Goal: Task Accomplishment & Management: Complete application form

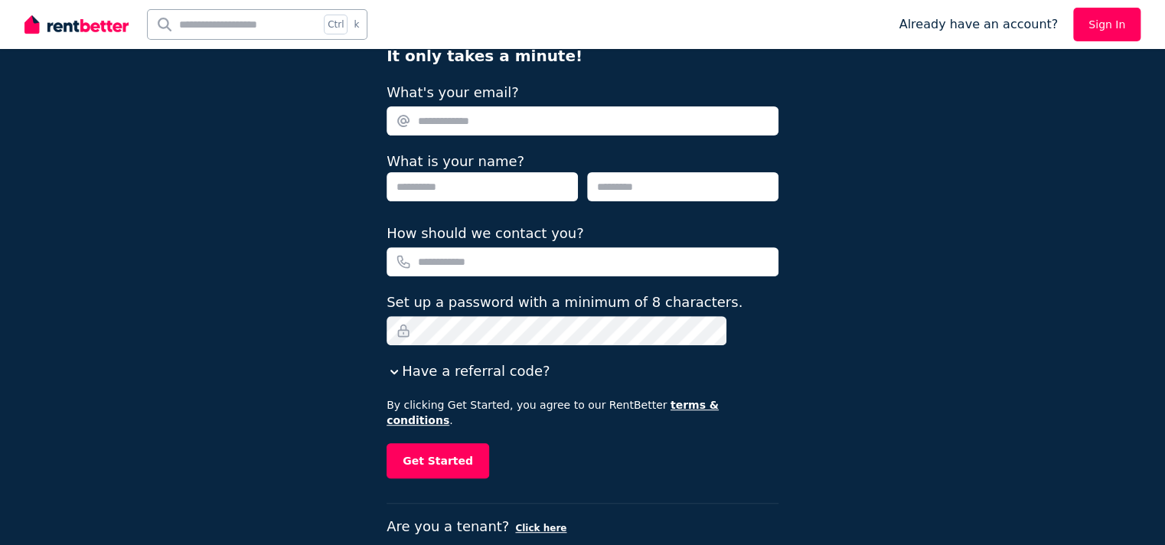
scroll to position [141, 0]
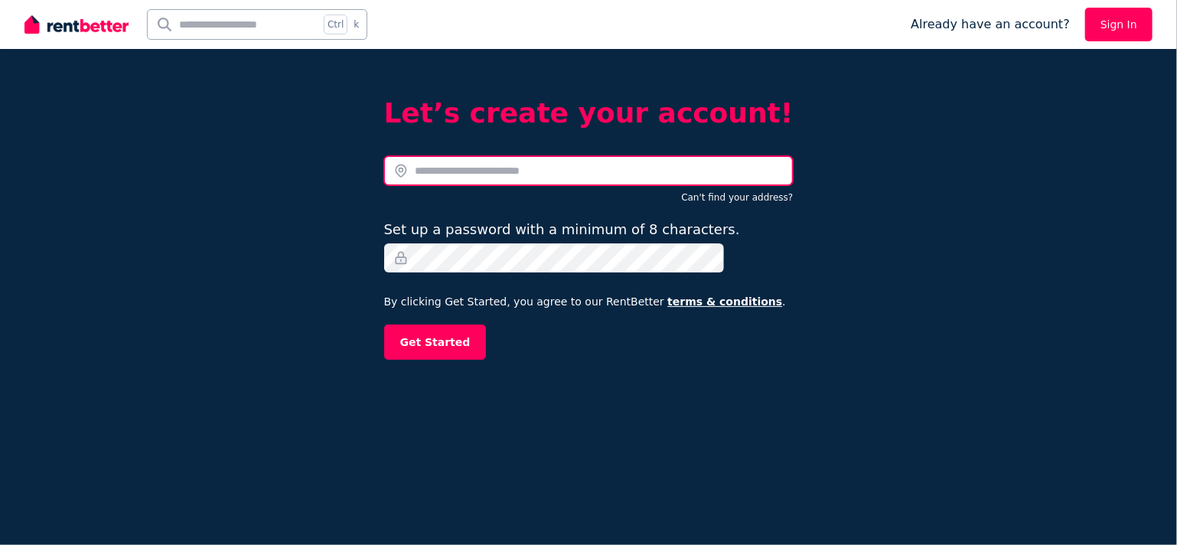
click at [449, 171] on input "text" at bounding box center [588, 170] width 409 height 29
